Goal: Task Accomplishment & Management: Manage account settings

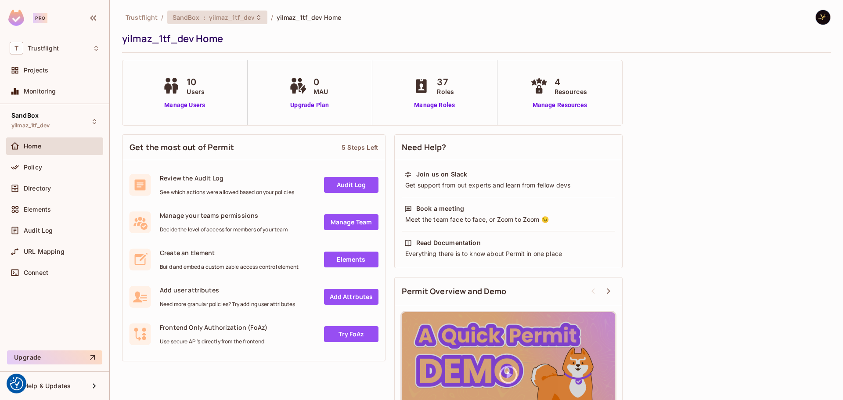
click at [226, 20] on span "yilmaz_1tf_dev" at bounding box center [232, 17] width 46 height 8
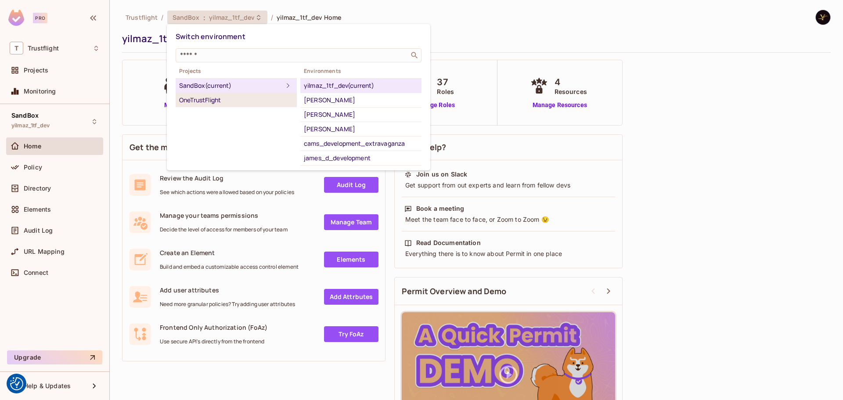
click at [223, 97] on div "OneTrustFlight" at bounding box center [236, 100] width 114 height 11
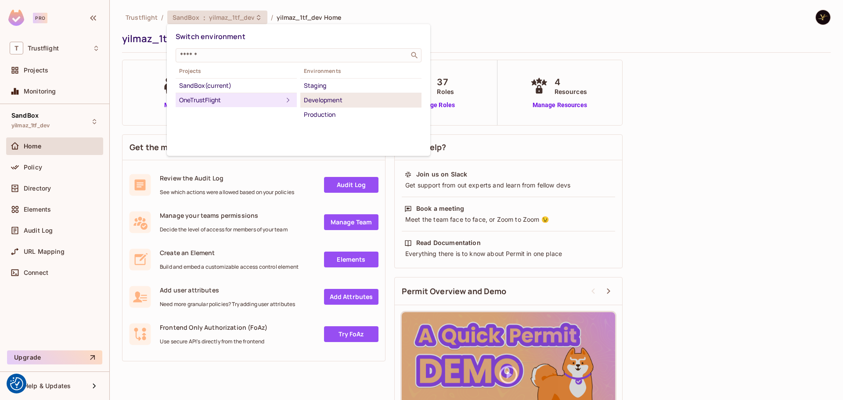
click at [352, 102] on div "Development" at bounding box center [361, 100] width 114 height 11
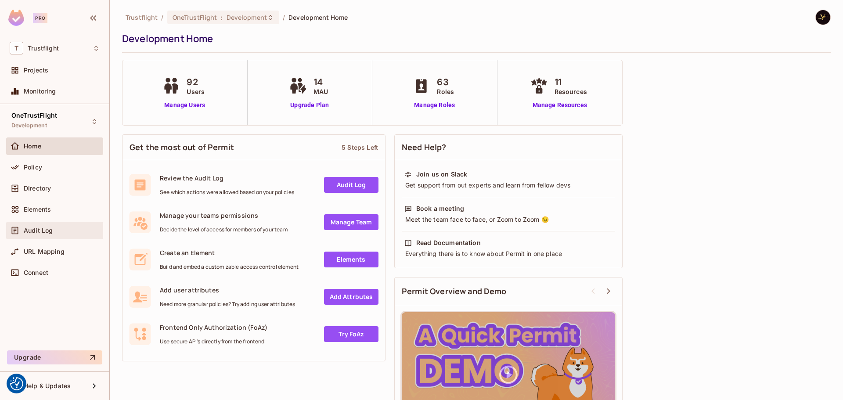
click at [41, 223] on div "Audit Log" at bounding box center [54, 231] width 97 height 18
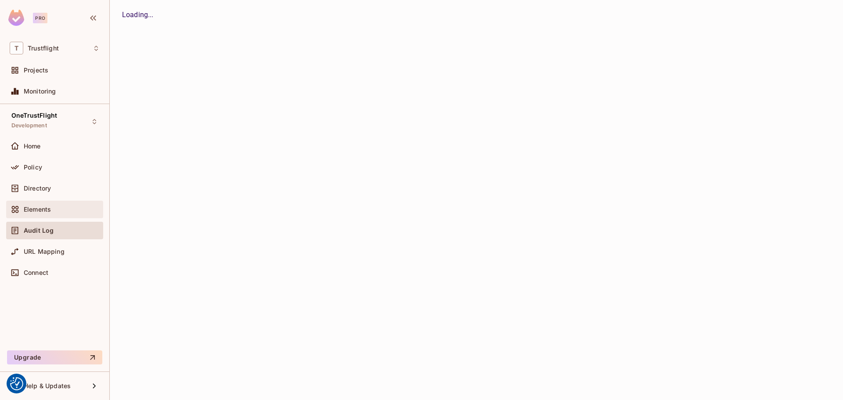
click at [44, 210] on span "Elements" at bounding box center [37, 209] width 27 height 7
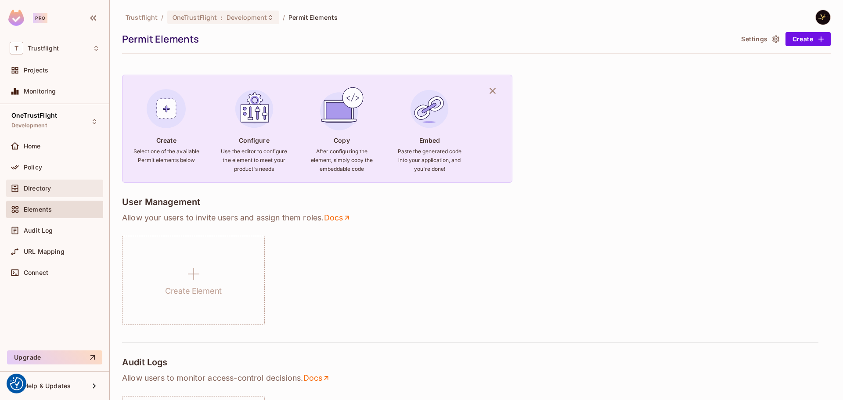
click at [52, 184] on div "Directory" at bounding box center [55, 188] width 90 height 11
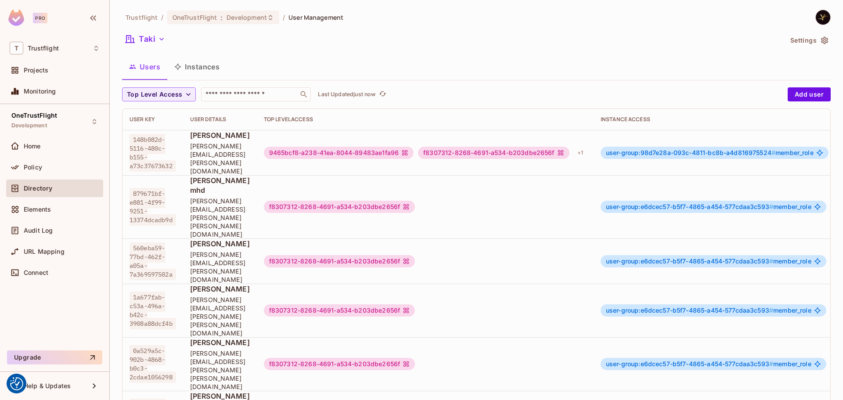
click at [674, 35] on button "Settings" at bounding box center [809, 40] width 44 height 14
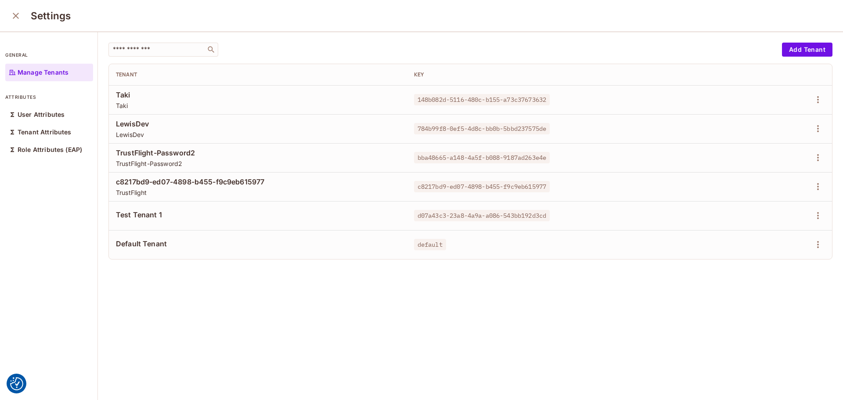
click at [18, 16] on icon "close" at bounding box center [16, 16] width 11 height 11
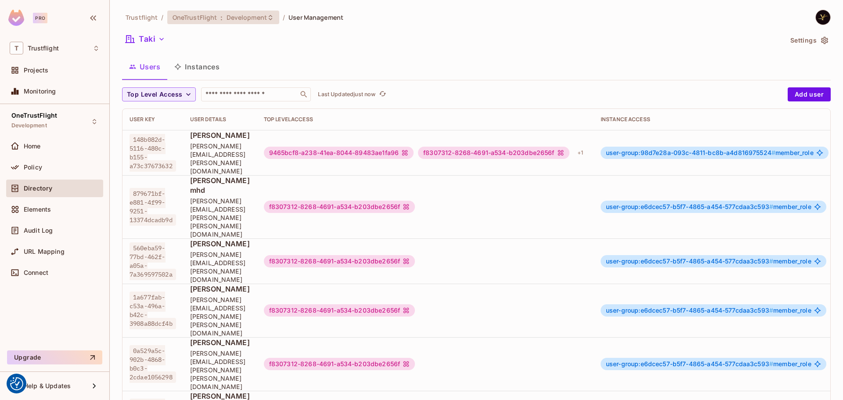
click at [241, 23] on div "OneTrustFlight : Development" at bounding box center [223, 18] width 112 height 14
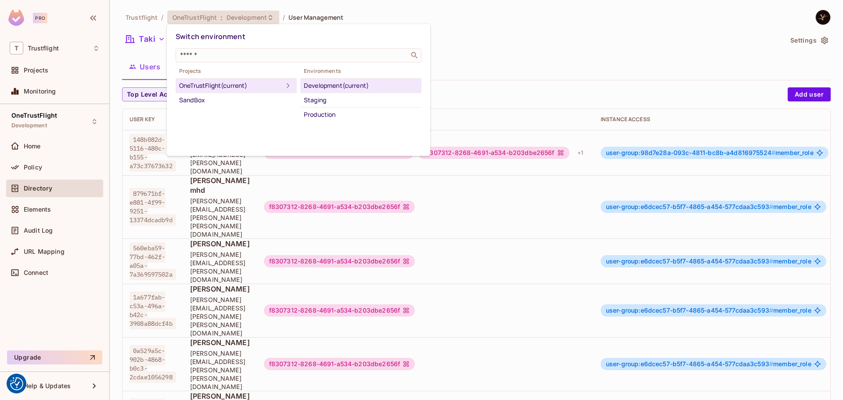
click at [332, 87] on div "Development (current)" at bounding box center [361, 85] width 114 height 11
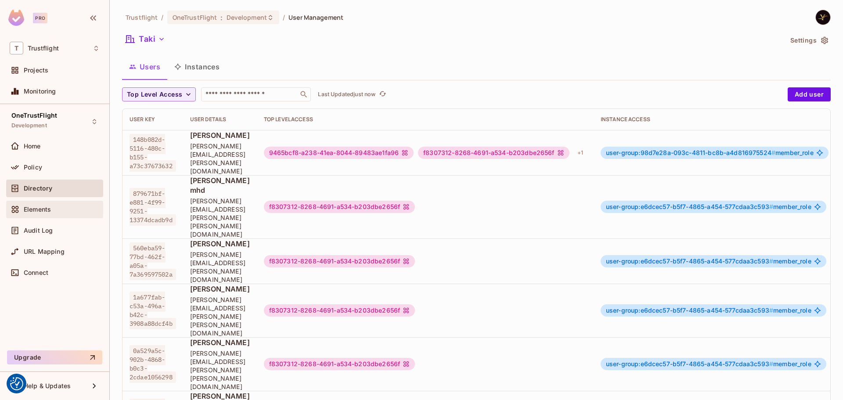
click at [39, 213] on div "Elements" at bounding box center [55, 209] width 90 height 11
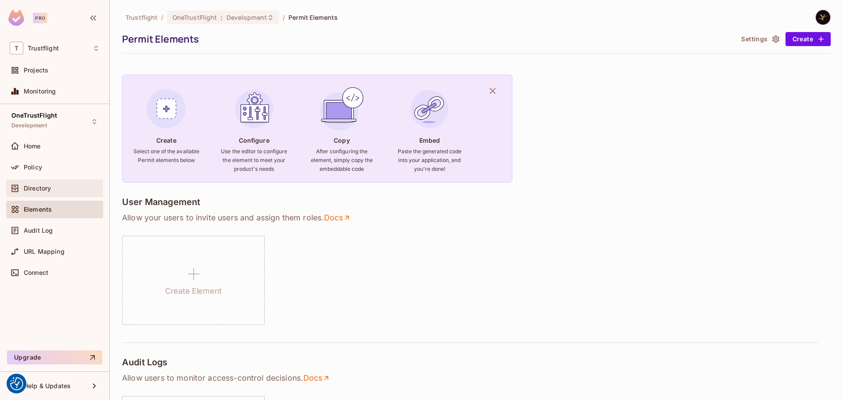
click at [52, 185] on div "Directory" at bounding box center [62, 188] width 76 height 7
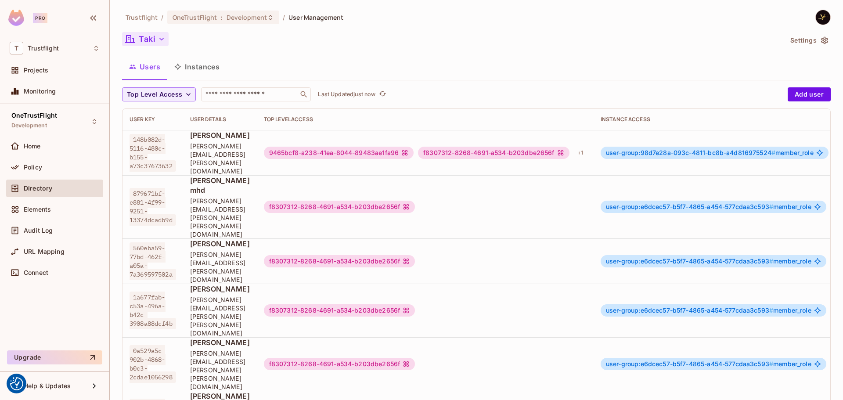
click at [147, 37] on button "Taki" at bounding box center [145, 39] width 47 height 14
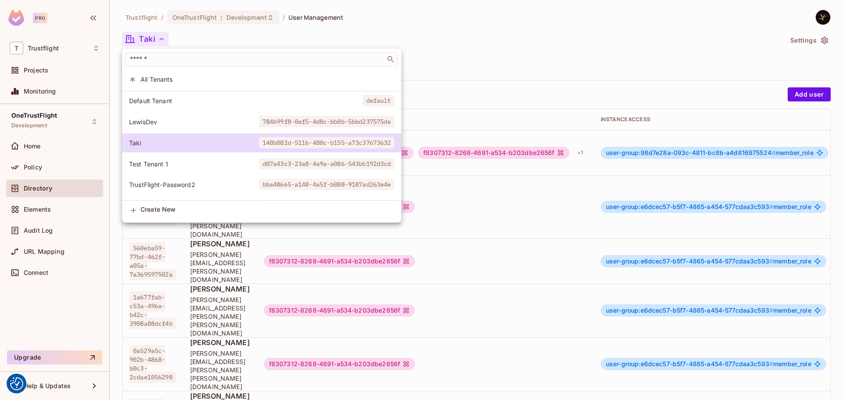
click at [514, 50] on div at bounding box center [421, 200] width 843 height 400
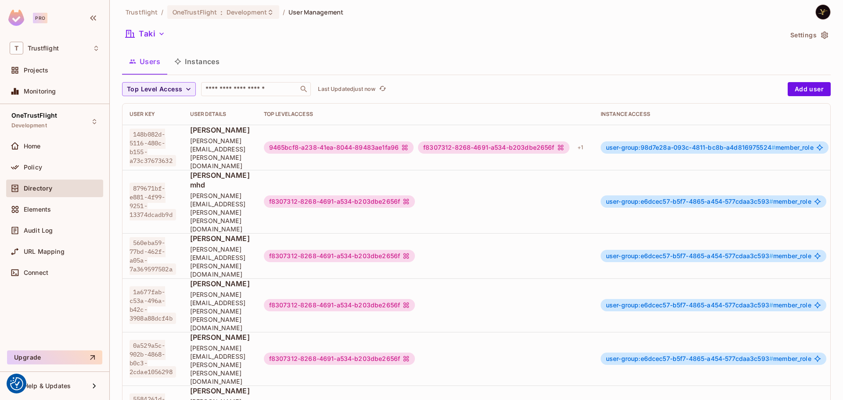
click at [674, 33] on icon "button" at bounding box center [824, 35] width 9 height 9
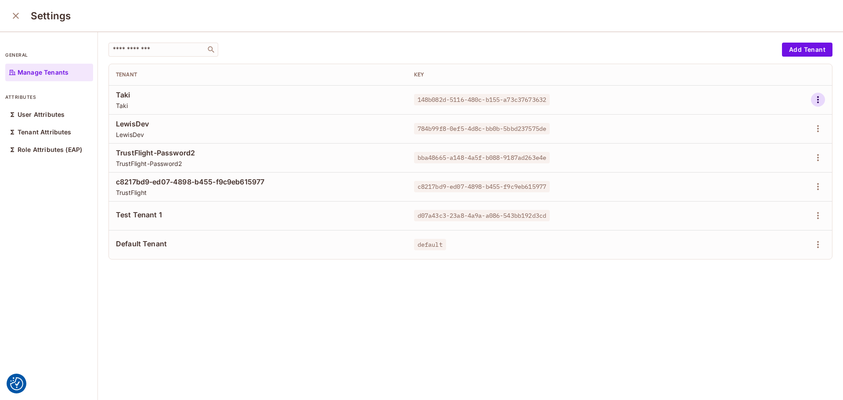
click at [674, 96] on icon "button" at bounding box center [817, 99] width 11 height 11
click at [674, 133] on span "Edit Attributes" at bounding box center [774, 139] width 49 height 14
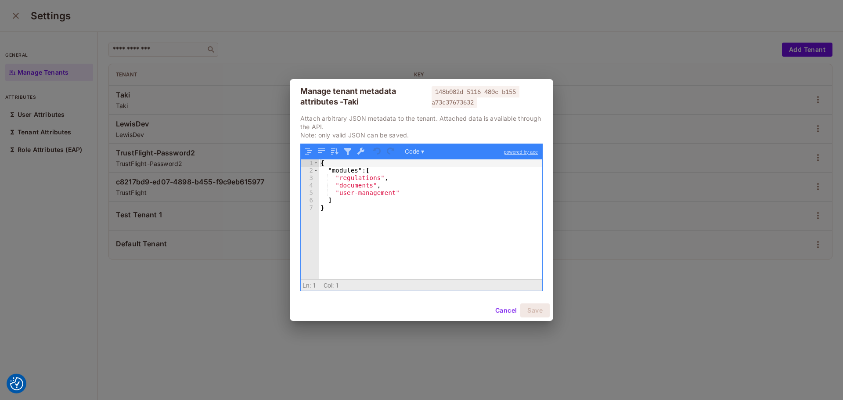
click at [509, 309] on button "Cancel" at bounding box center [506, 310] width 29 height 14
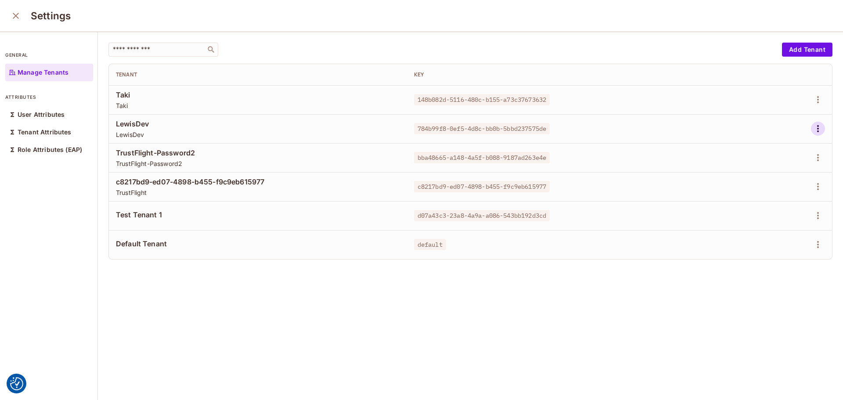
click at [674, 127] on icon "button" at bounding box center [817, 128] width 11 height 11
click at [674, 167] on div "Edit Attributes" at bounding box center [773, 168] width 43 height 9
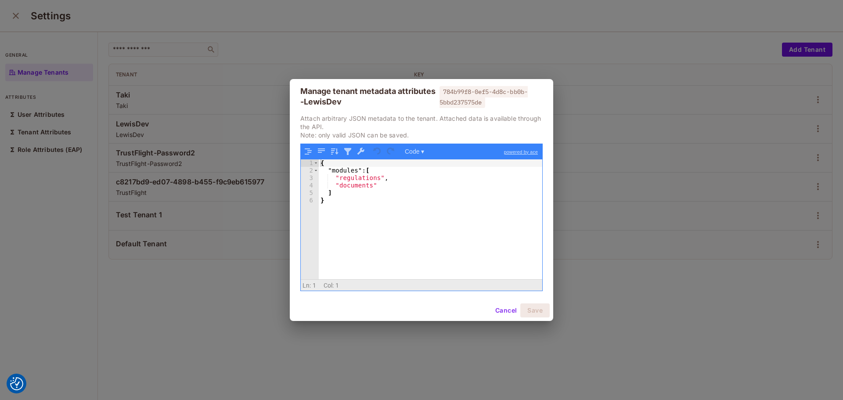
click at [507, 311] on button "Cancel" at bounding box center [506, 310] width 29 height 14
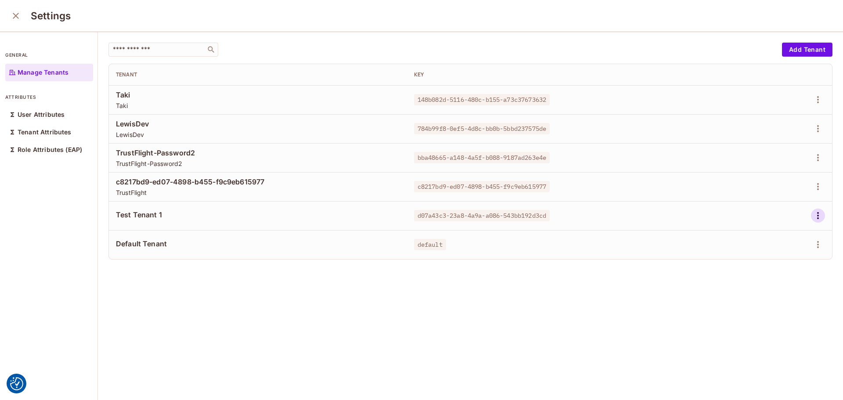
click at [674, 218] on icon "button" at bounding box center [817, 215] width 11 height 11
click at [674, 260] on span "Edit Attributes" at bounding box center [774, 255] width 49 height 14
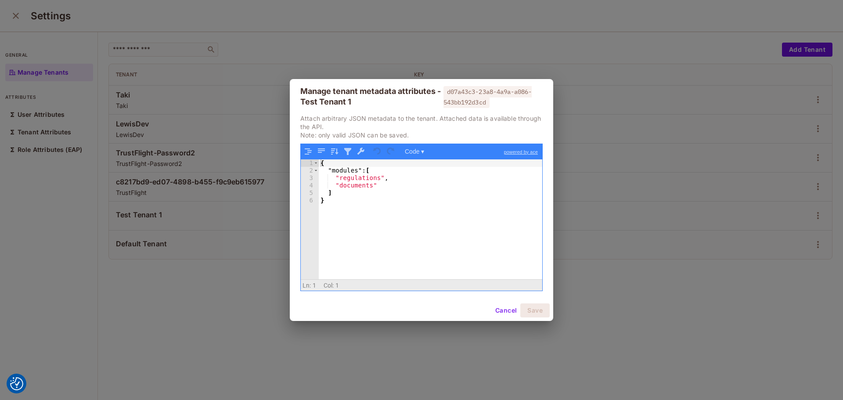
click at [498, 307] on button "Cancel" at bounding box center [506, 310] width 29 height 14
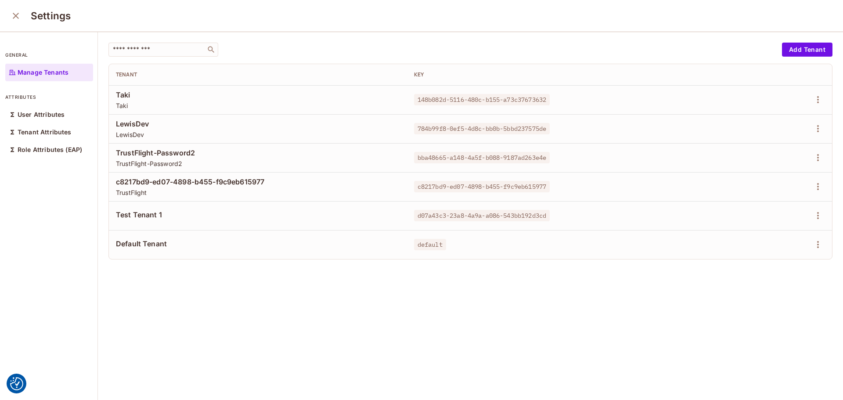
click at [674, 254] on td at bounding box center [767, 244] width 127 height 29
click at [674, 248] on icon "button" at bounding box center [817, 244] width 11 height 11
click at [674, 280] on div "Edit Attributes" at bounding box center [773, 284] width 43 height 9
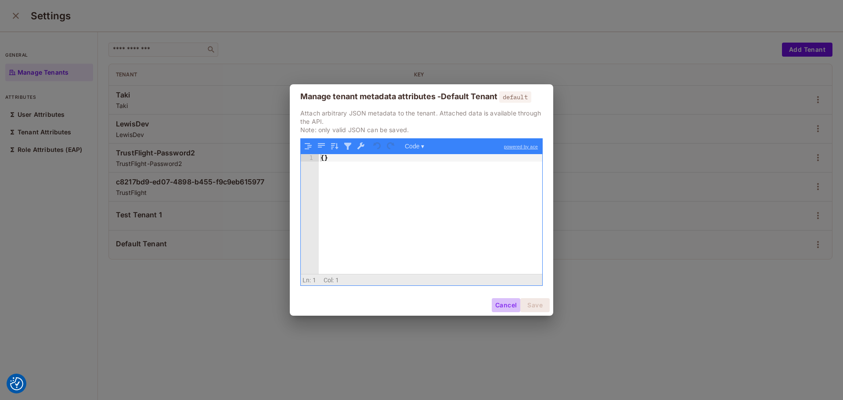
click at [505, 299] on button "Cancel" at bounding box center [506, 305] width 29 height 14
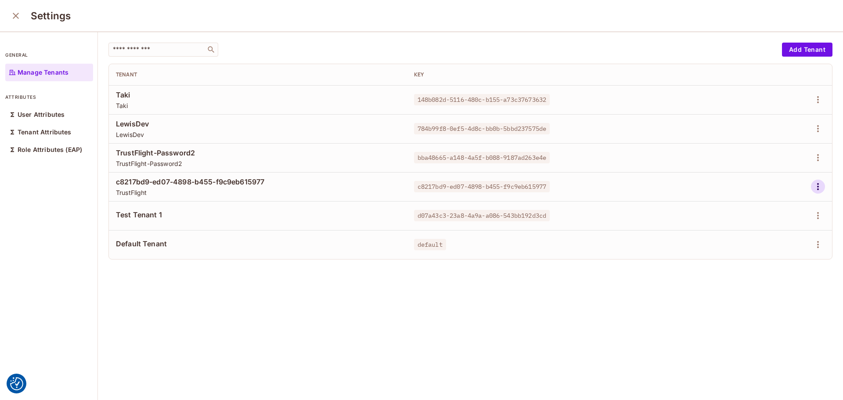
click at [674, 188] on icon "button" at bounding box center [817, 186] width 11 height 11
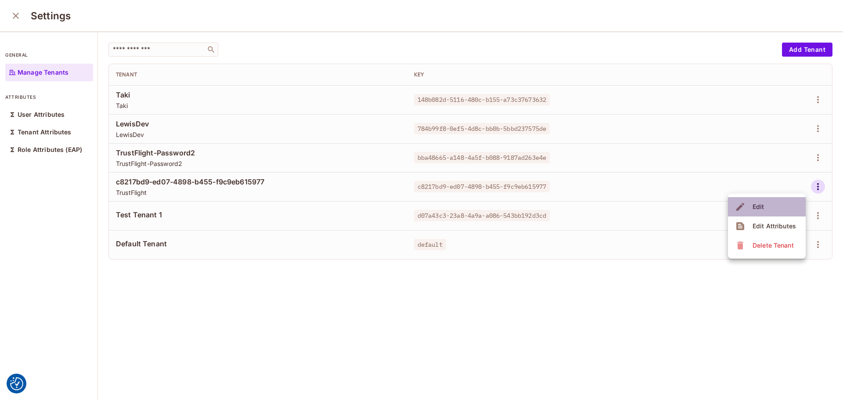
click at [674, 208] on li "Edit" at bounding box center [767, 206] width 78 height 19
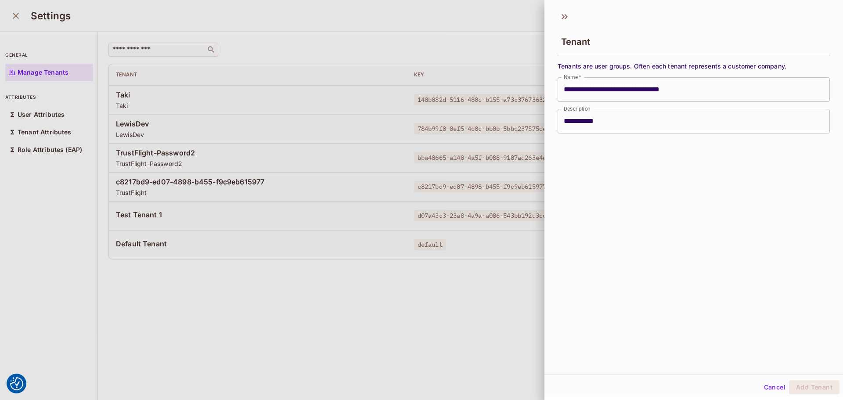
click at [674, 347] on button "Cancel" at bounding box center [774, 387] width 29 height 14
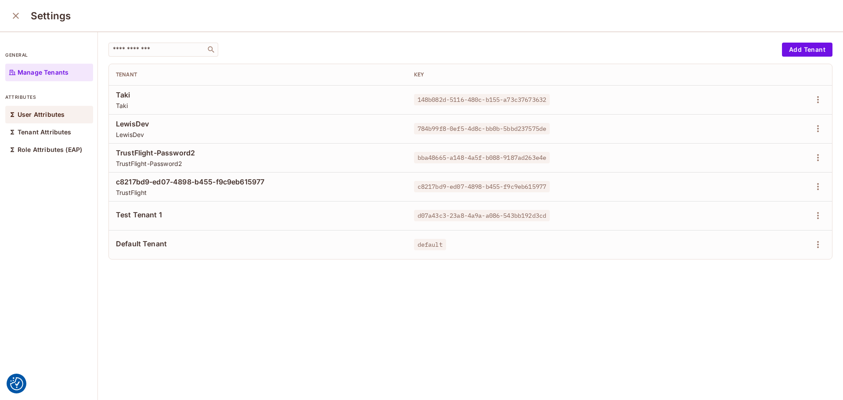
click at [51, 111] on p "User Attributes" at bounding box center [41, 114] width 47 height 7
